Goal: Transaction & Acquisition: Subscribe to service/newsletter

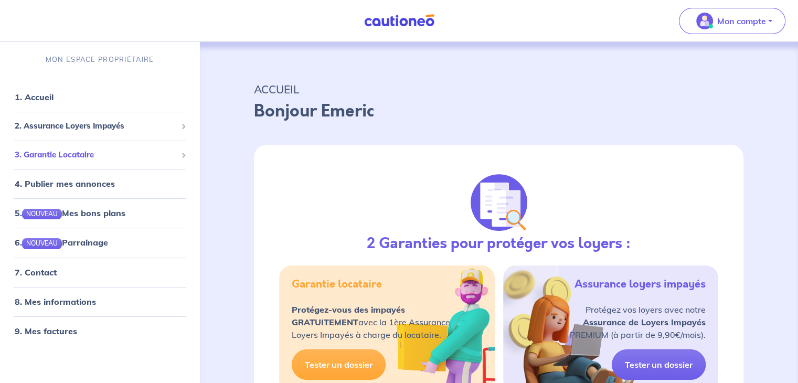
click at [73, 155] on span "3. Garantie Locataire" at bounding box center [96, 155] width 162 height 12
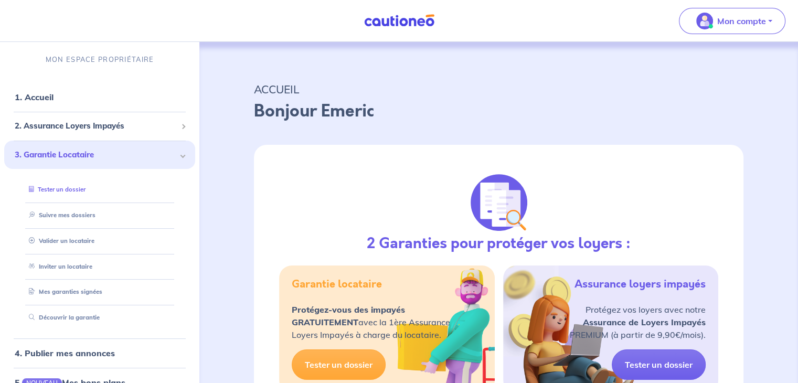
click at [67, 190] on link "Tester un dossier" at bounding box center [55, 189] width 61 height 7
click at [79, 242] on link "Valider un locataire" at bounding box center [59, 240] width 69 height 7
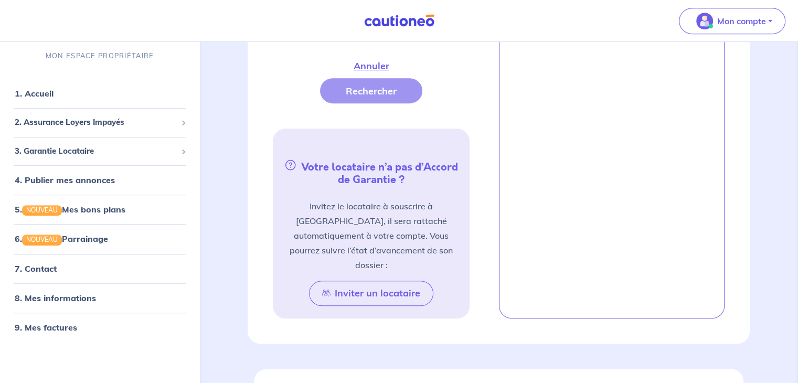
scroll to position [502, 0]
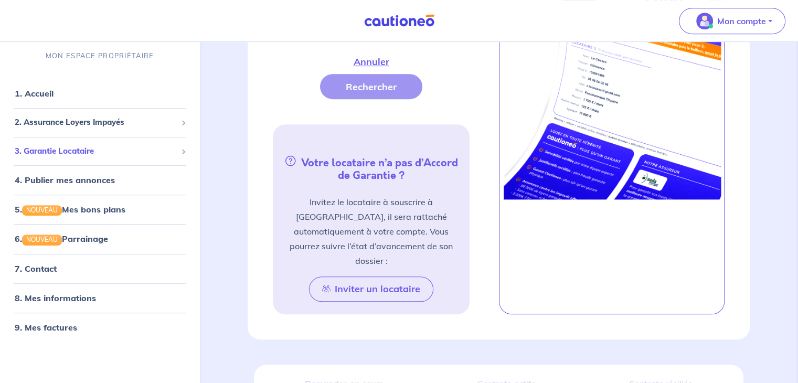
click at [72, 146] on span "3. Garantie Locataire" at bounding box center [96, 151] width 162 height 12
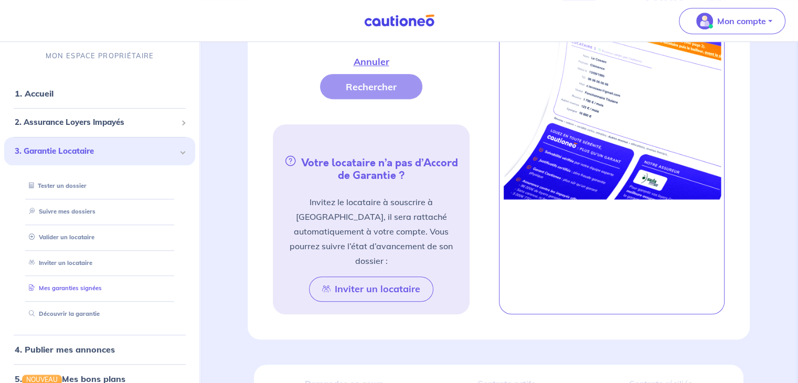
click at [73, 279] on li "Mes garanties signées" at bounding box center [100, 289] width 166 height 26
click at [71, 291] on link "Mes garanties signées" at bounding box center [63, 288] width 77 height 7
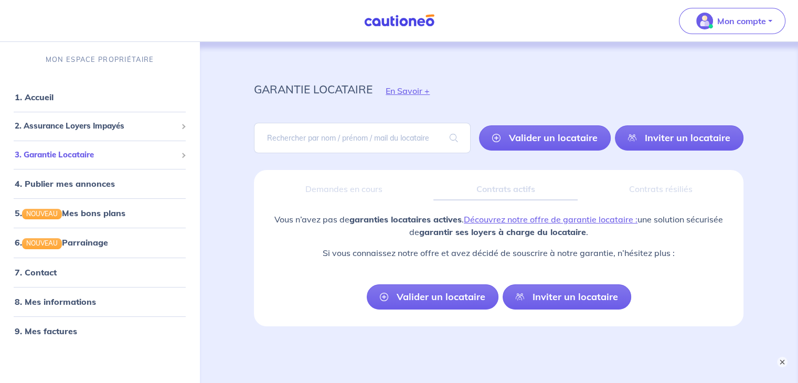
click at [113, 151] on span "3. Garantie Locataire" at bounding box center [96, 155] width 162 height 12
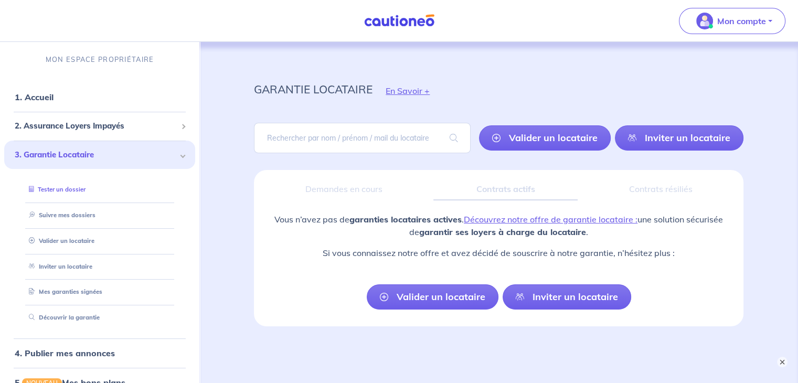
click at [61, 193] on link "Tester un dossier" at bounding box center [55, 189] width 61 height 7
click at [50, 100] on link "1. Accueil" at bounding box center [34, 97] width 38 height 10
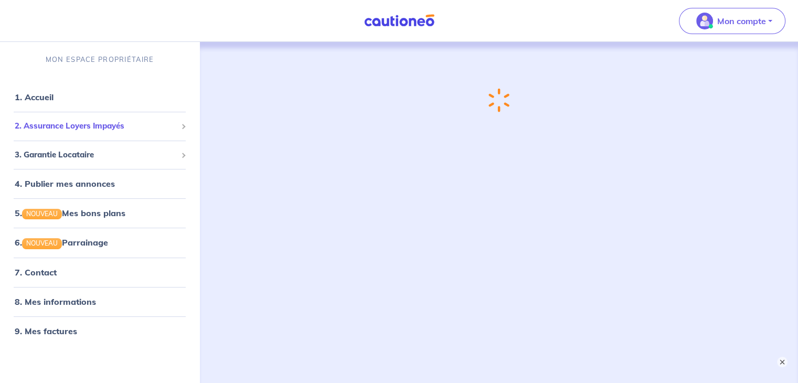
click at [75, 127] on span "2. Assurance Loyers Impayés" at bounding box center [96, 126] width 162 height 12
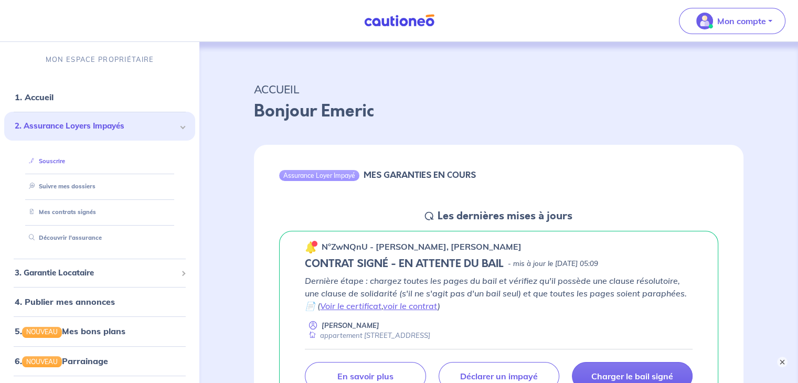
click at [65, 160] on link "Souscrire" at bounding box center [45, 160] width 40 height 7
click at [73, 211] on link "Mes contrats signés" at bounding box center [60, 211] width 71 height 7
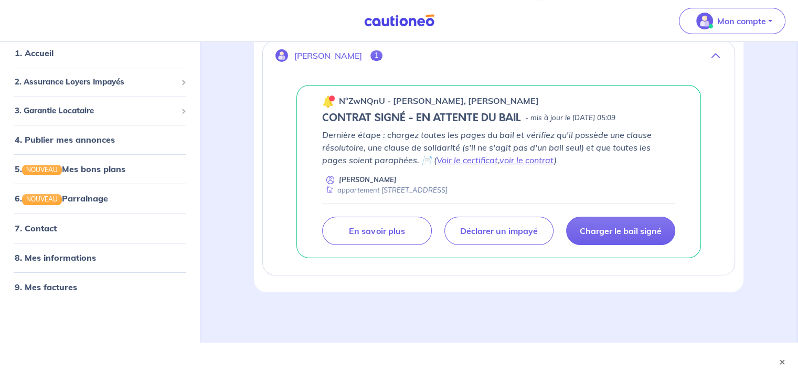
scroll to position [190, 0]
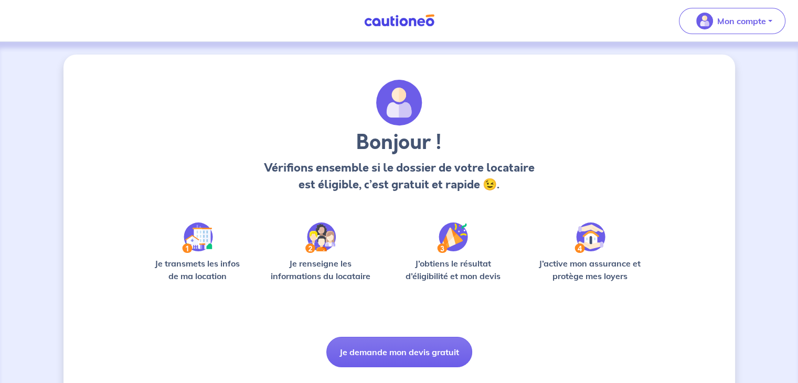
scroll to position [26, 0]
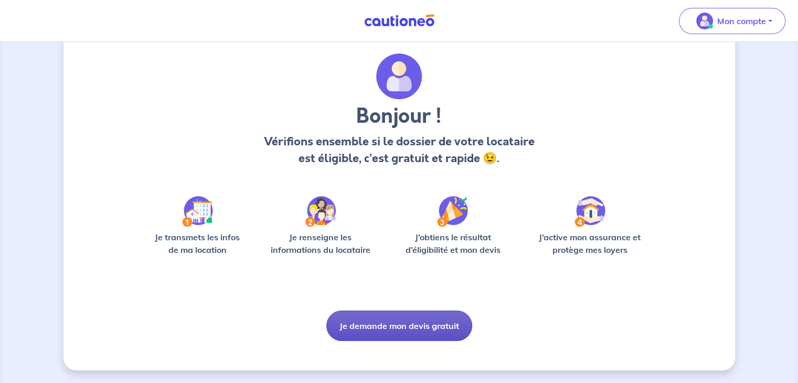
click at [397, 323] on button "Je demande mon devis gratuit" at bounding box center [400, 326] width 146 height 30
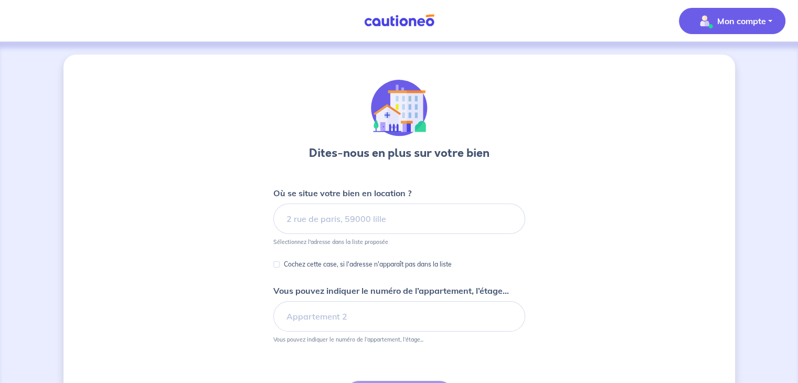
click at [737, 23] on p "Mon compte" at bounding box center [742, 21] width 49 height 13
